Goal: Transaction & Acquisition: Purchase product/service

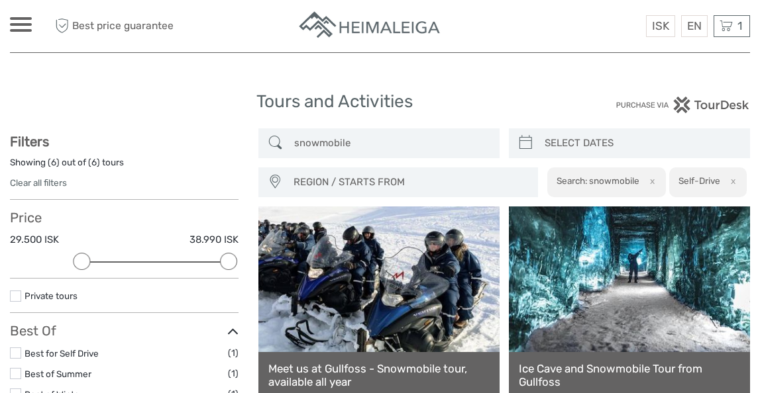
select select
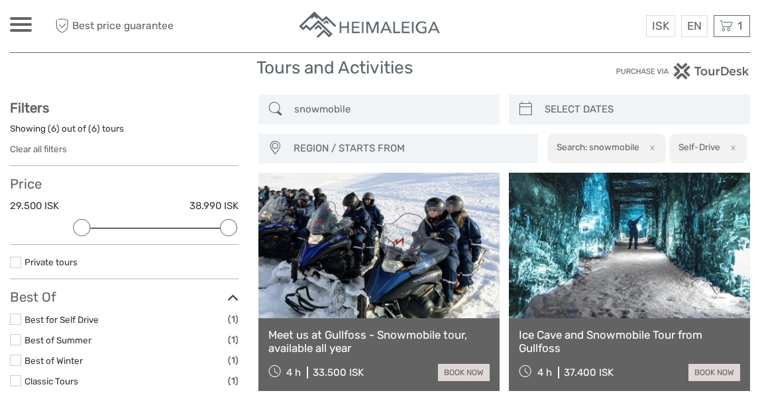
scroll to position [27, 0]
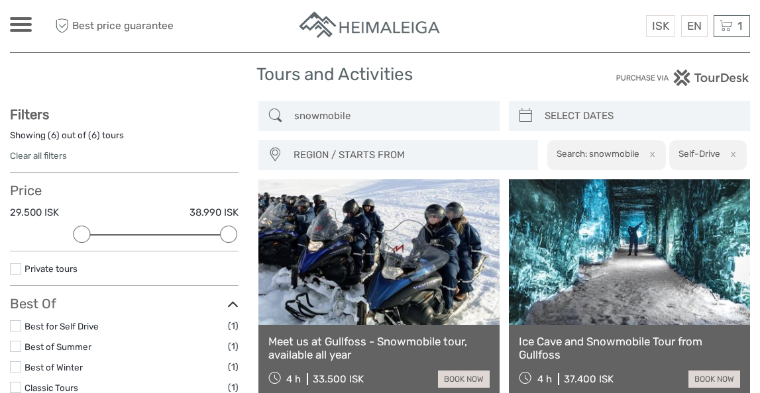
click at [493, 78] on h1 "Tours and Activities" at bounding box center [379, 74] width 246 height 21
click at [331, 117] on input "snowmobile" at bounding box center [391, 116] width 204 height 23
click at [379, 23] on img at bounding box center [370, 26] width 146 height 32
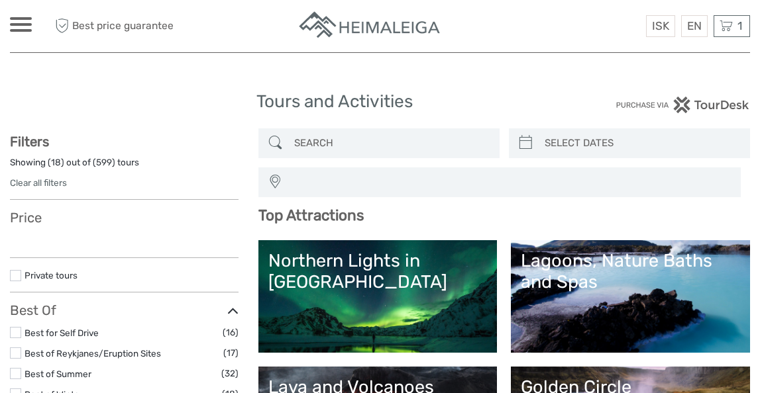
select select
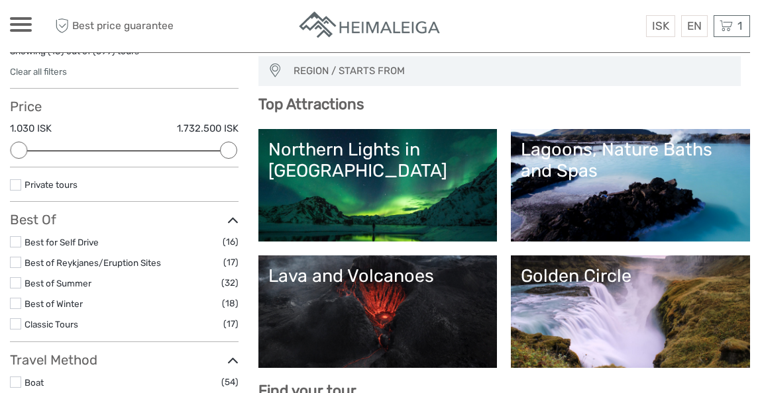
scroll to position [112, 0]
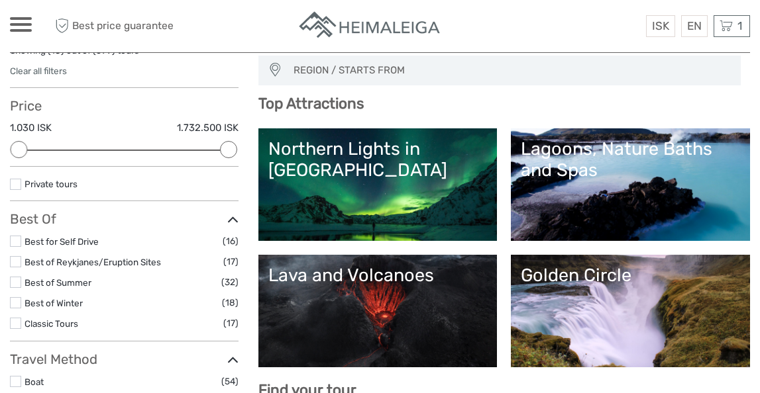
click at [607, 161] on div "Lagoons, Nature Baths and Spas" at bounding box center [630, 159] width 219 height 43
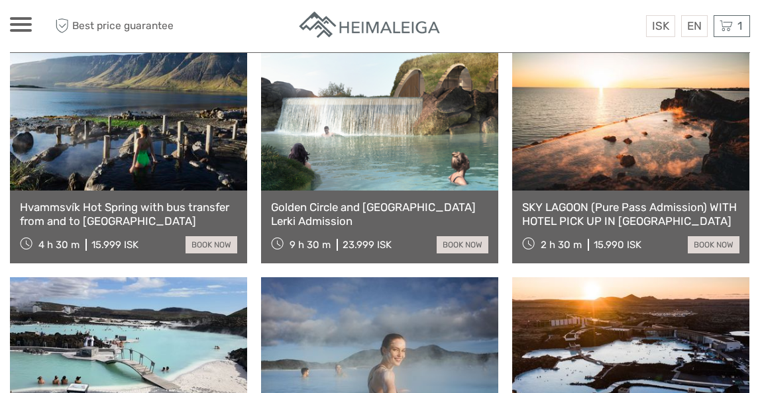
scroll to position [1039, 0]
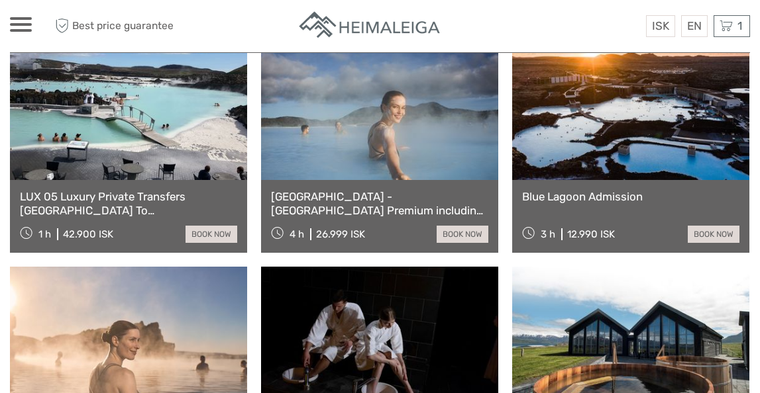
click at [598, 194] on link "Blue Lagoon Admission" at bounding box center [630, 196] width 217 height 13
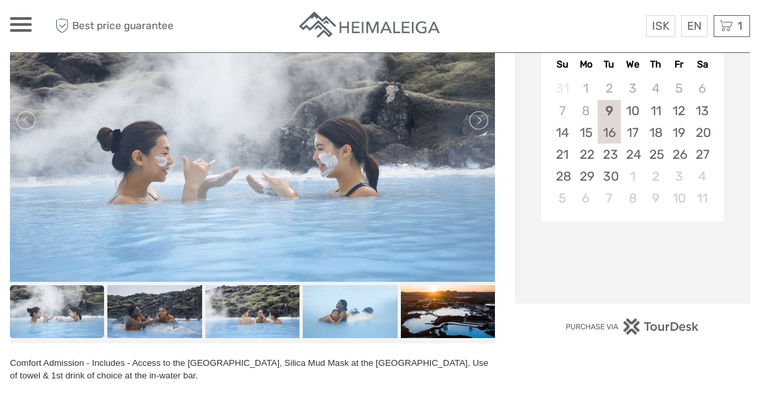
click at [604, 132] on div "16" at bounding box center [609, 133] width 23 height 22
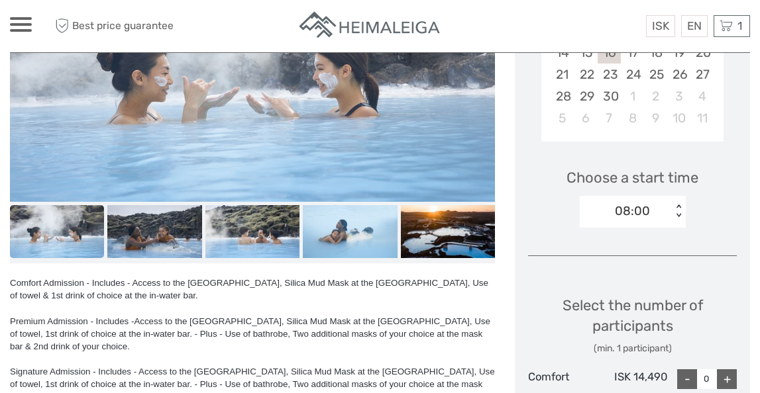
scroll to position [370, 0]
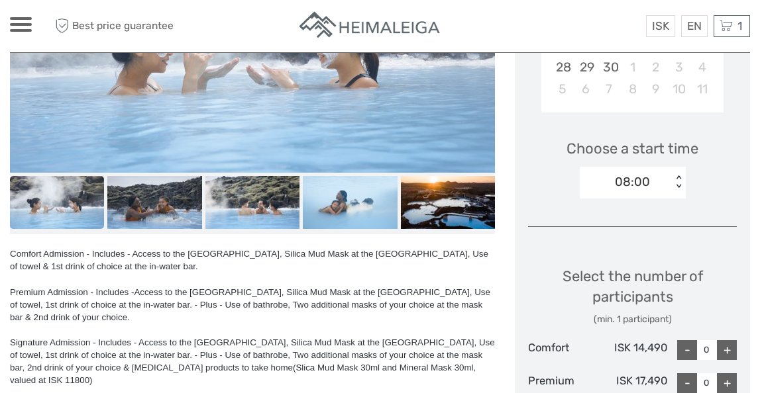
click at [656, 177] on div "08:00" at bounding box center [626, 182] width 92 height 20
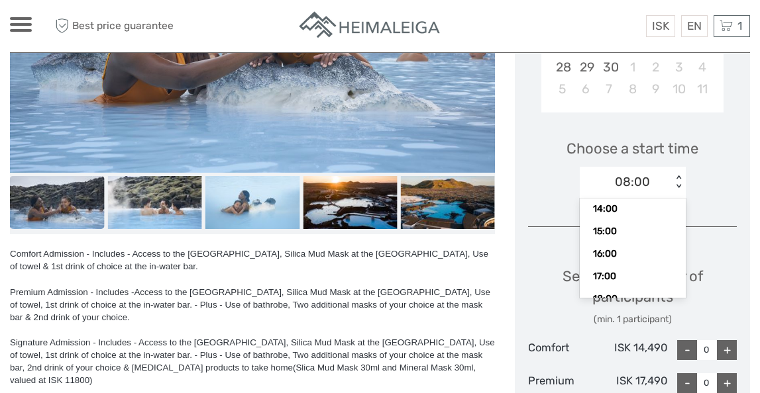
scroll to position [151, 0]
click at [635, 266] on div "17:00" at bounding box center [632, 274] width 93 height 23
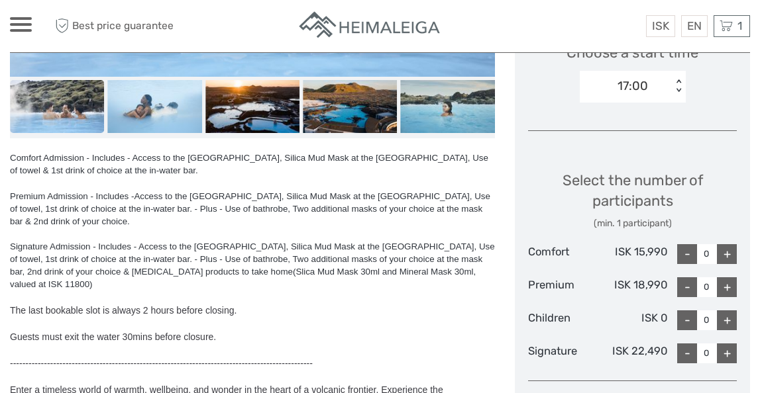
scroll to position [472, 0]
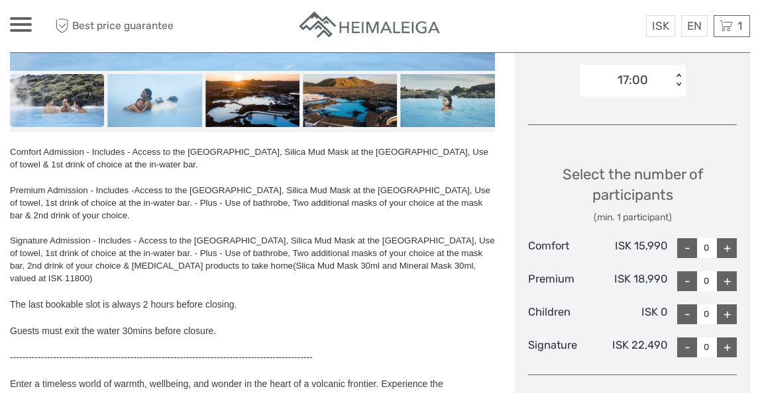
click at [724, 246] on div "+" at bounding box center [727, 248] width 20 height 20
click at [679, 246] on div "-" at bounding box center [687, 248] width 20 height 20
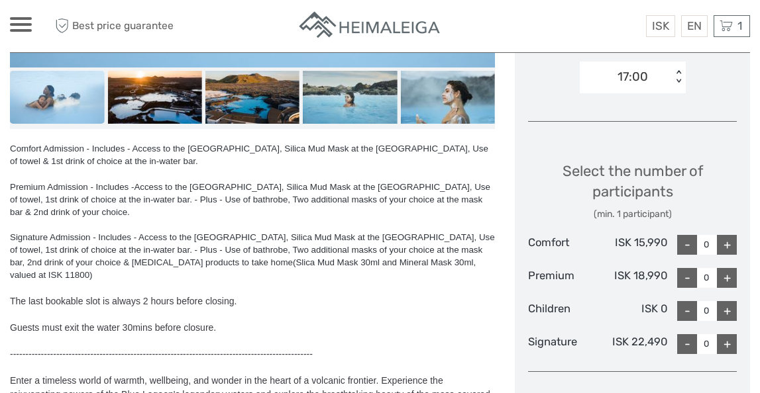
scroll to position [478, 0]
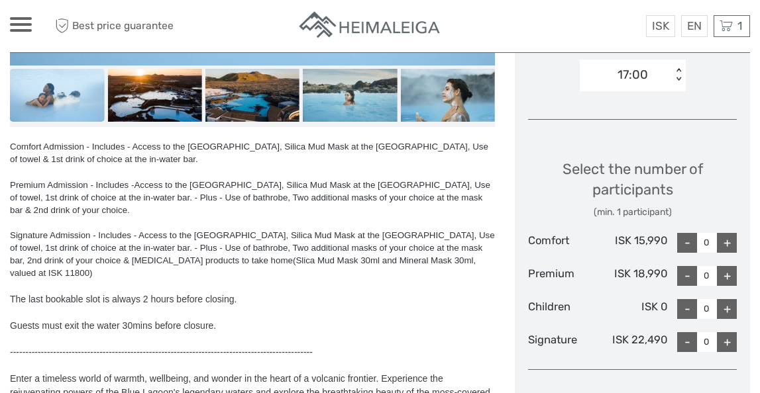
click at [724, 236] on div "+" at bounding box center [727, 243] width 20 height 20
type input "4"
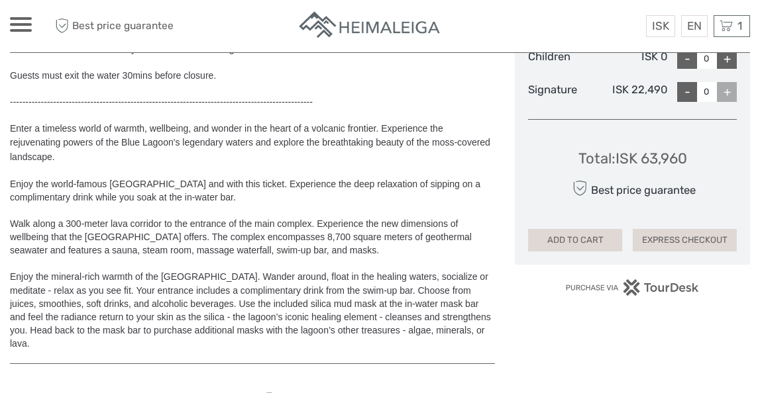
scroll to position [767, 0]
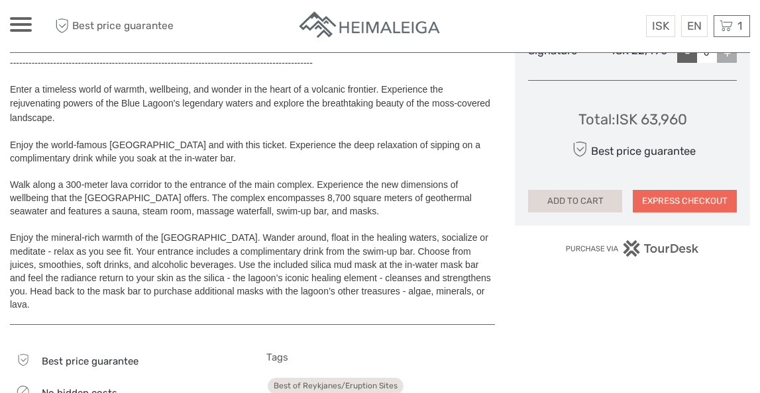
click at [669, 199] on button "EXPRESS CHECKOUT" at bounding box center [685, 201] width 104 height 23
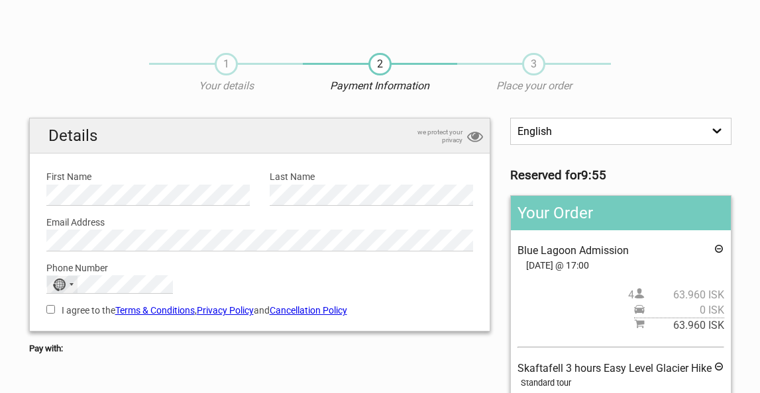
click at [59, 285] on div "No country selected" at bounding box center [58, 285] width 13 height 13
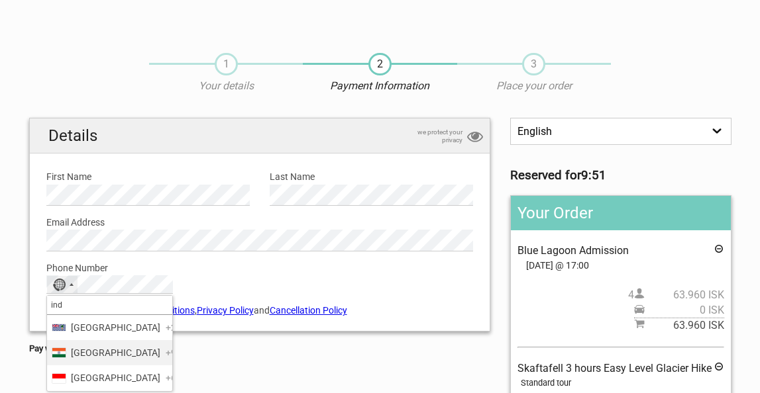
type input "ind"
click at [89, 360] on span "[GEOGRAPHIC_DATA]" at bounding box center [115, 353] width 89 height 15
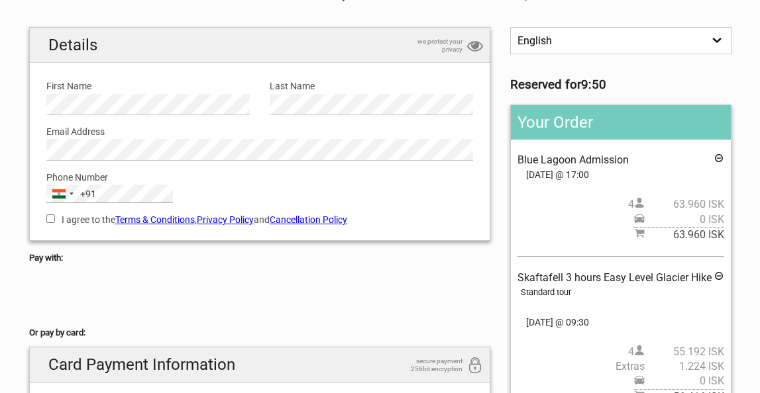
scroll to position [119, 0]
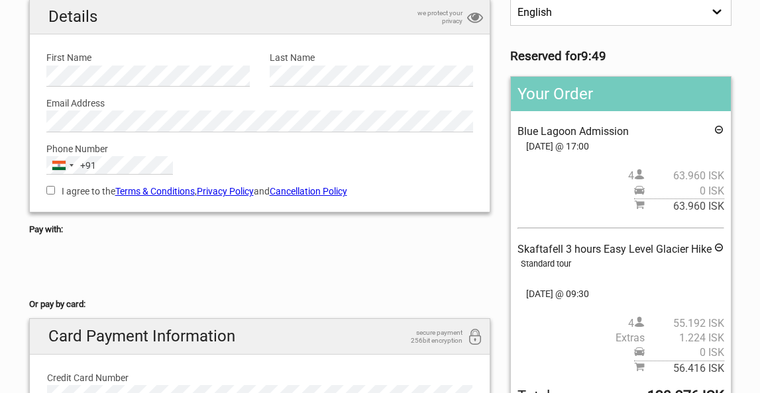
click at [44, 190] on div "I agree to the Terms & Conditions , Privacy Policy and Cancellation Policy You …" at bounding box center [259, 190] width 447 height 30
click at [56, 191] on label "I agree to the Terms & Conditions , Privacy Policy and Cancellation Policy" at bounding box center [259, 191] width 427 height 15
click at [55, 191] on input "I agree to the Terms & Conditions , Privacy Policy and Cancellation Policy" at bounding box center [50, 190] width 9 height 9
checkbox input "true"
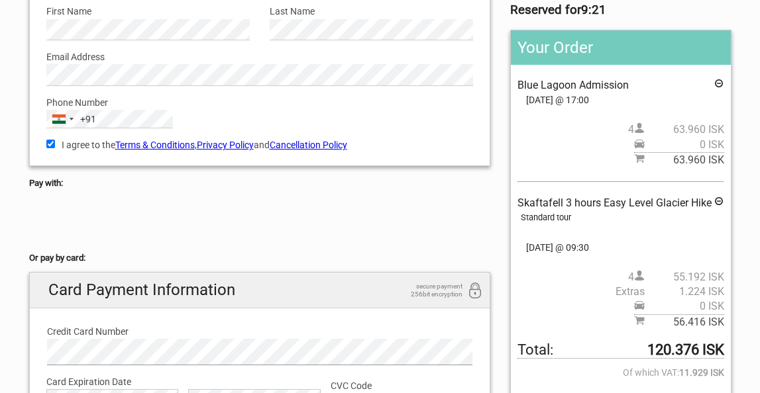
scroll to position [160, 0]
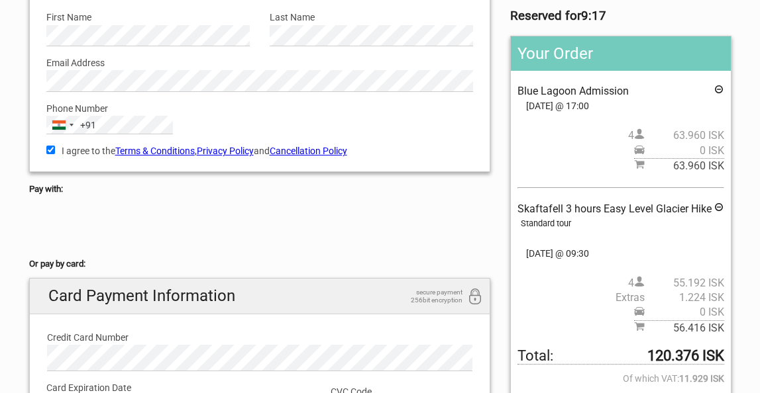
click at [718, 204] on icon at bounding box center [718, 209] width 11 height 15
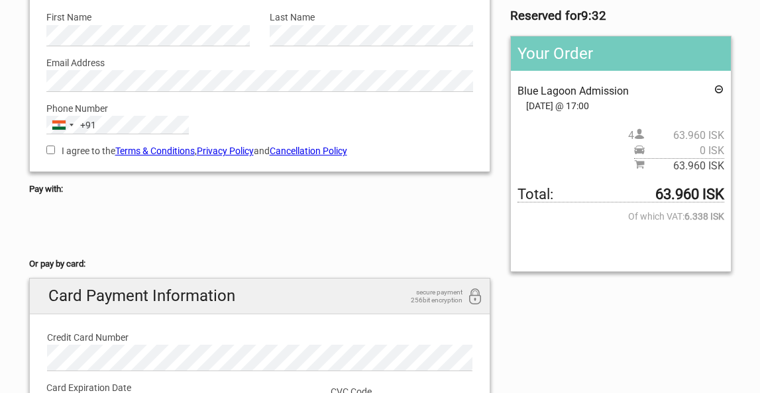
click at [257, 231] on div at bounding box center [260, 227] width 462 height 53
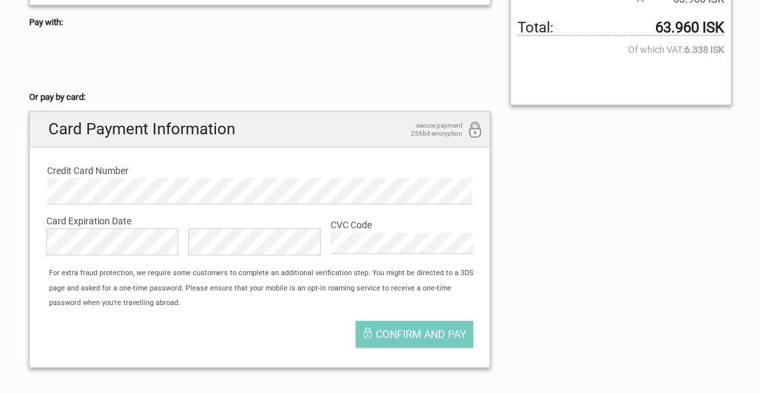
scroll to position [341, 0]
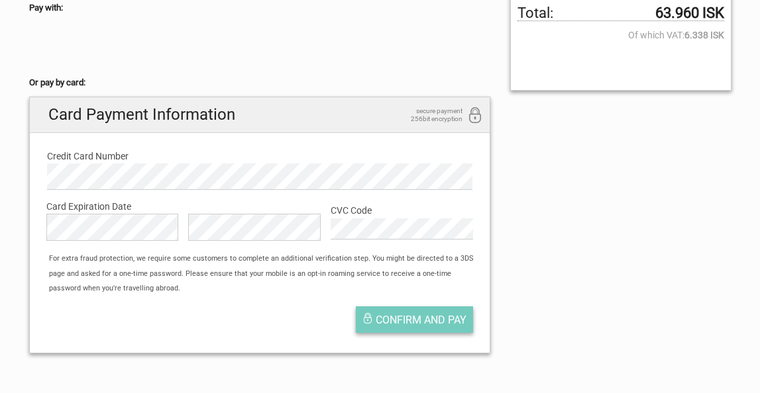
click at [416, 328] on button "Confirm and pay" at bounding box center [414, 320] width 117 height 26
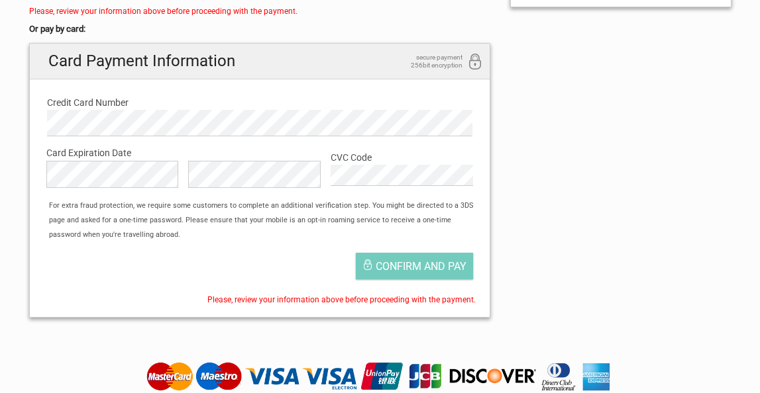
scroll to position [426, 0]
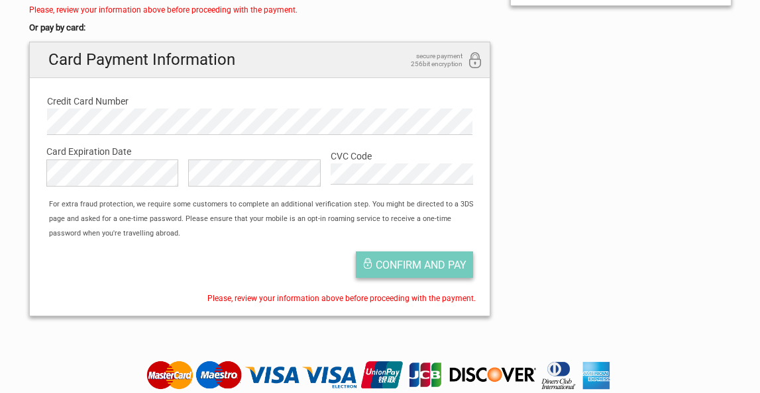
click at [421, 271] on span "Confirm and pay" at bounding box center [421, 265] width 91 height 13
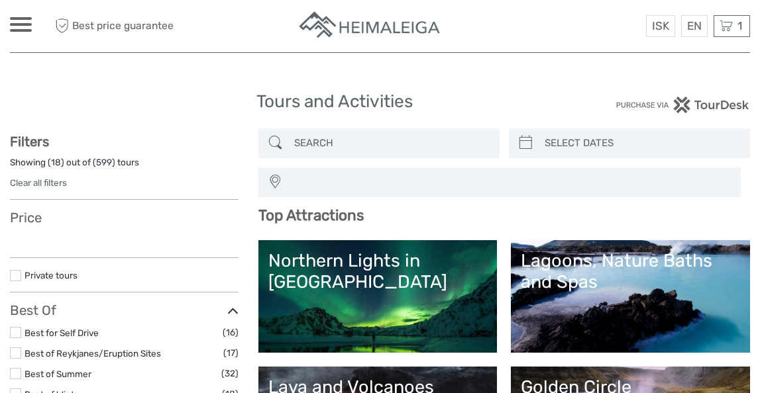
select select
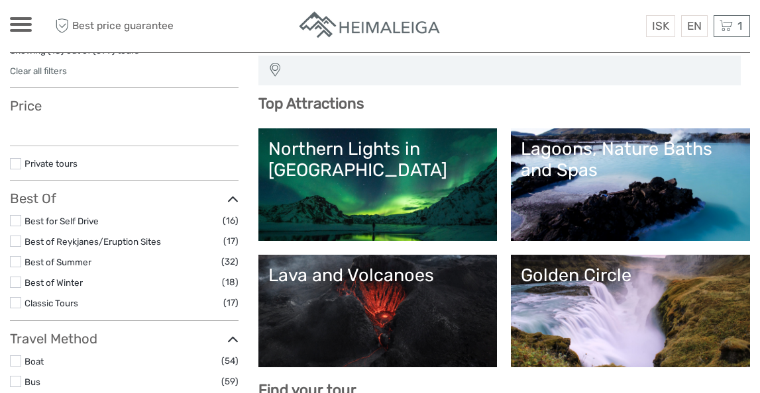
select select
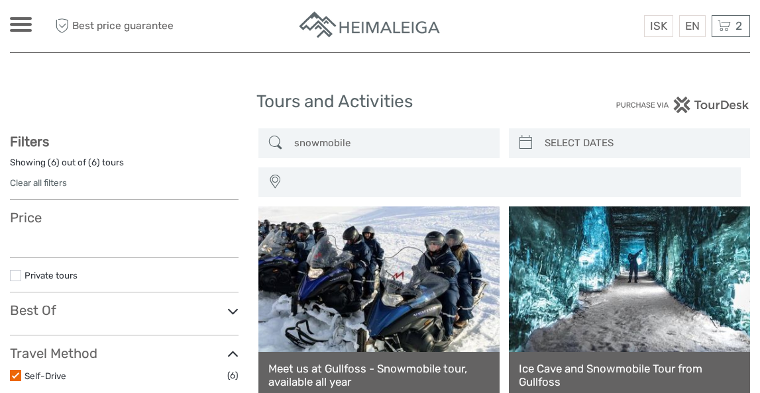
select select
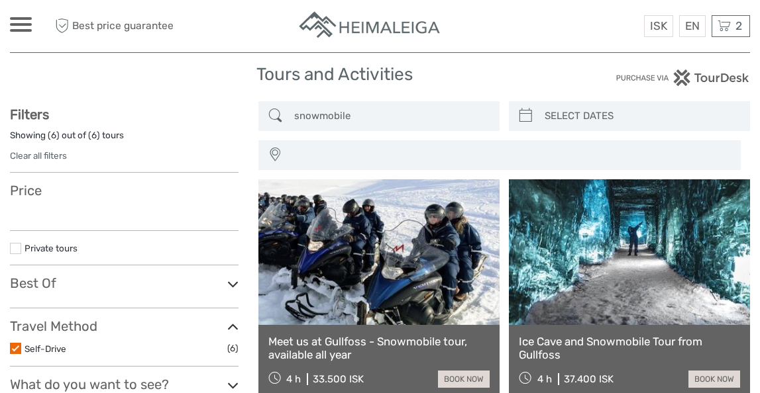
select select
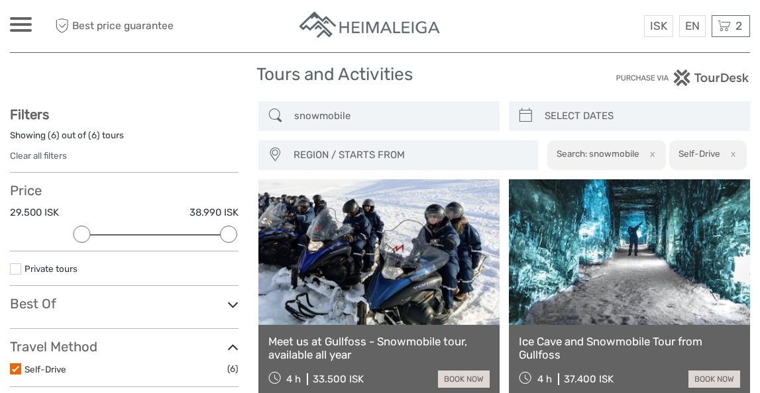
scroll to position [0, 0]
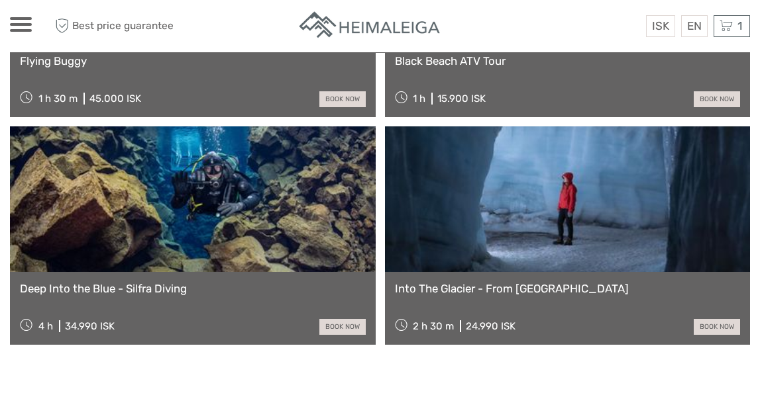
scroll to position [1465, 0]
